Goal: Find specific page/section: Find specific page/section

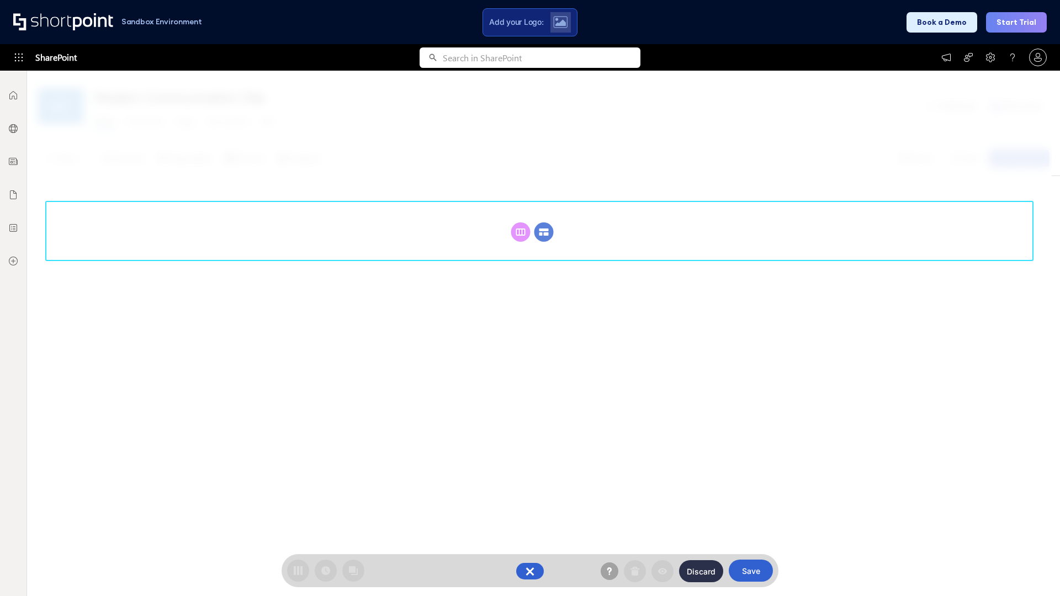
scroll to position [152, 0]
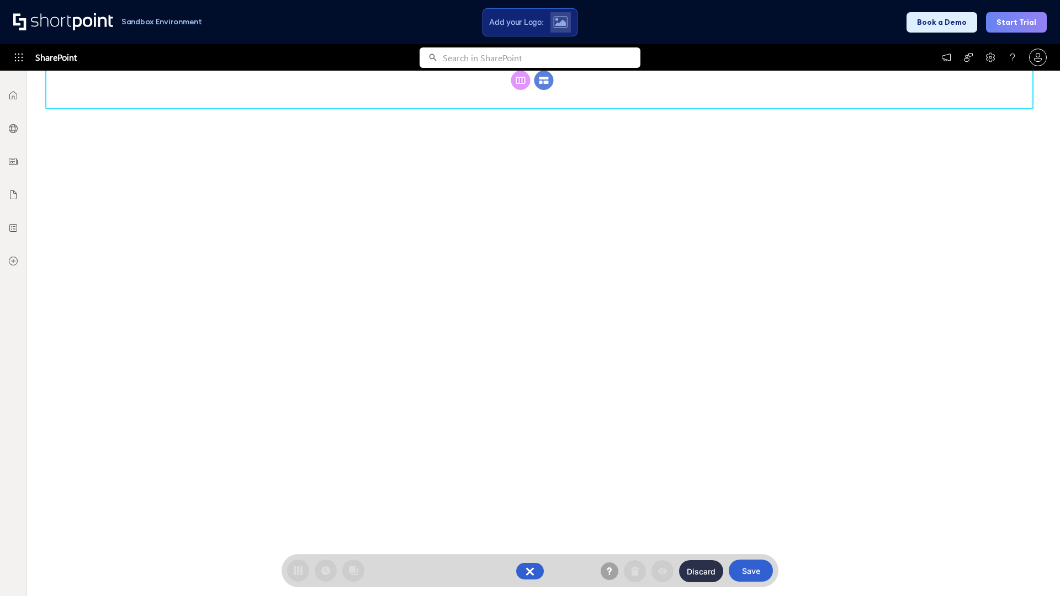
click at [544, 90] on circle at bounding box center [544, 80] width 19 height 19
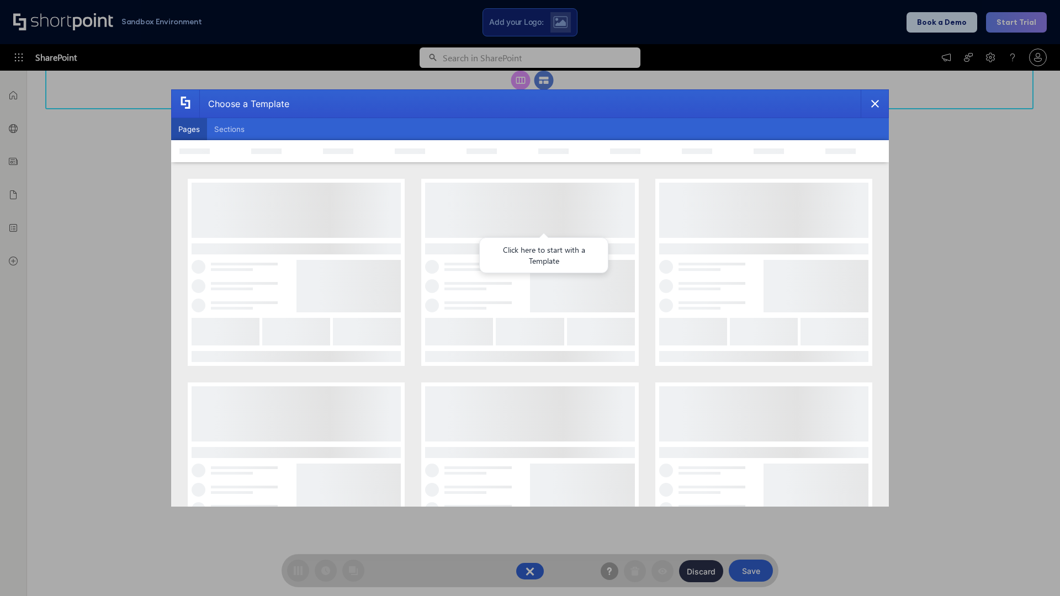
scroll to position [0, 0]
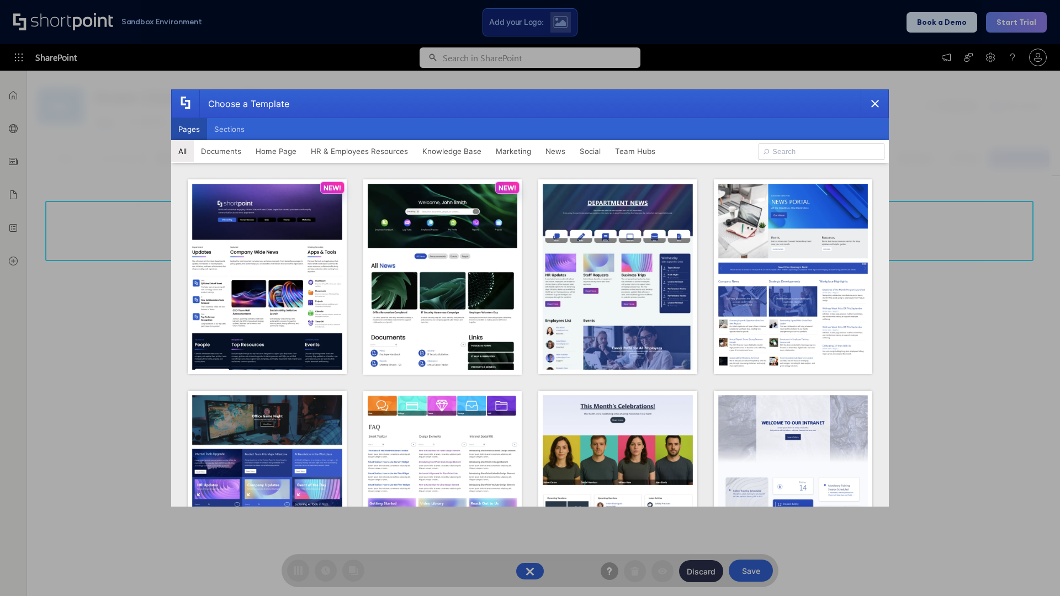
click at [189, 129] on button "Pages" at bounding box center [189, 129] width 36 height 22
type input "News Portal 4"
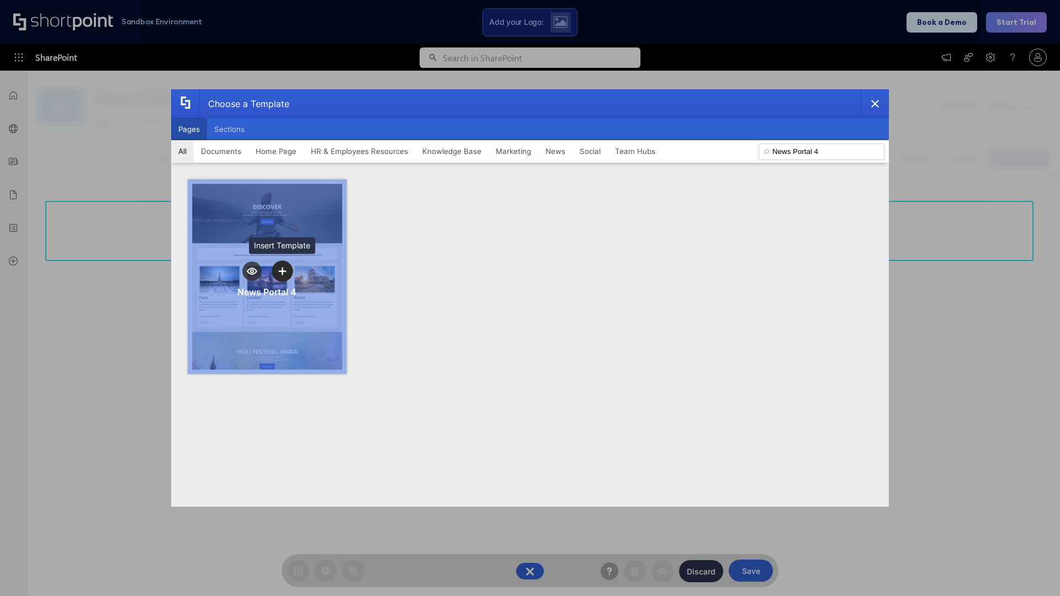
click at [282, 271] on icon "template selector" at bounding box center [282, 271] width 8 height 8
